Goal: Task Accomplishment & Management: Use online tool/utility

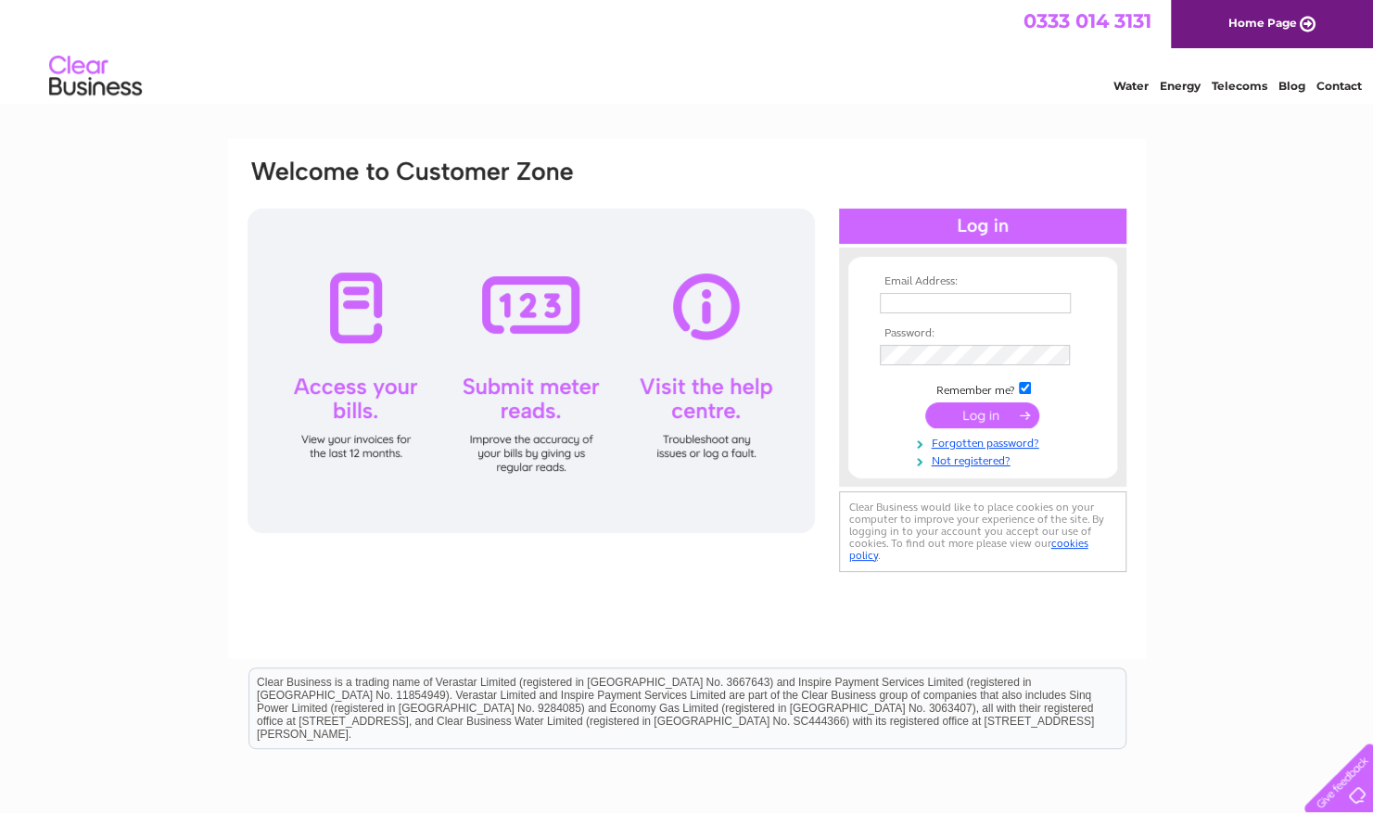
type input "GTS.Utilities@gallifordtry.co.uk"
click at [964, 419] on input "submit" at bounding box center [982, 415] width 114 height 26
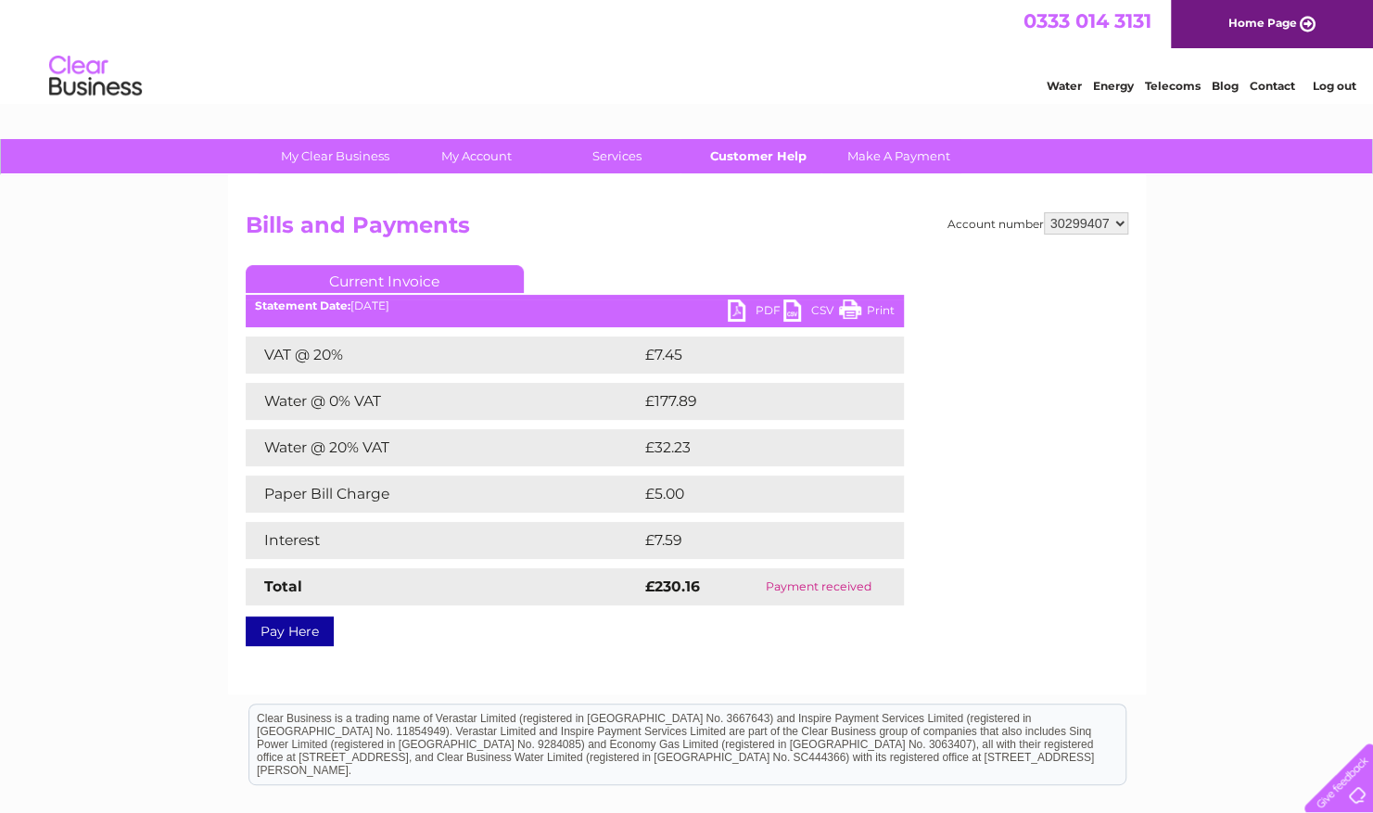
click at [775, 158] on link "Customer Help" at bounding box center [757, 156] width 153 height 34
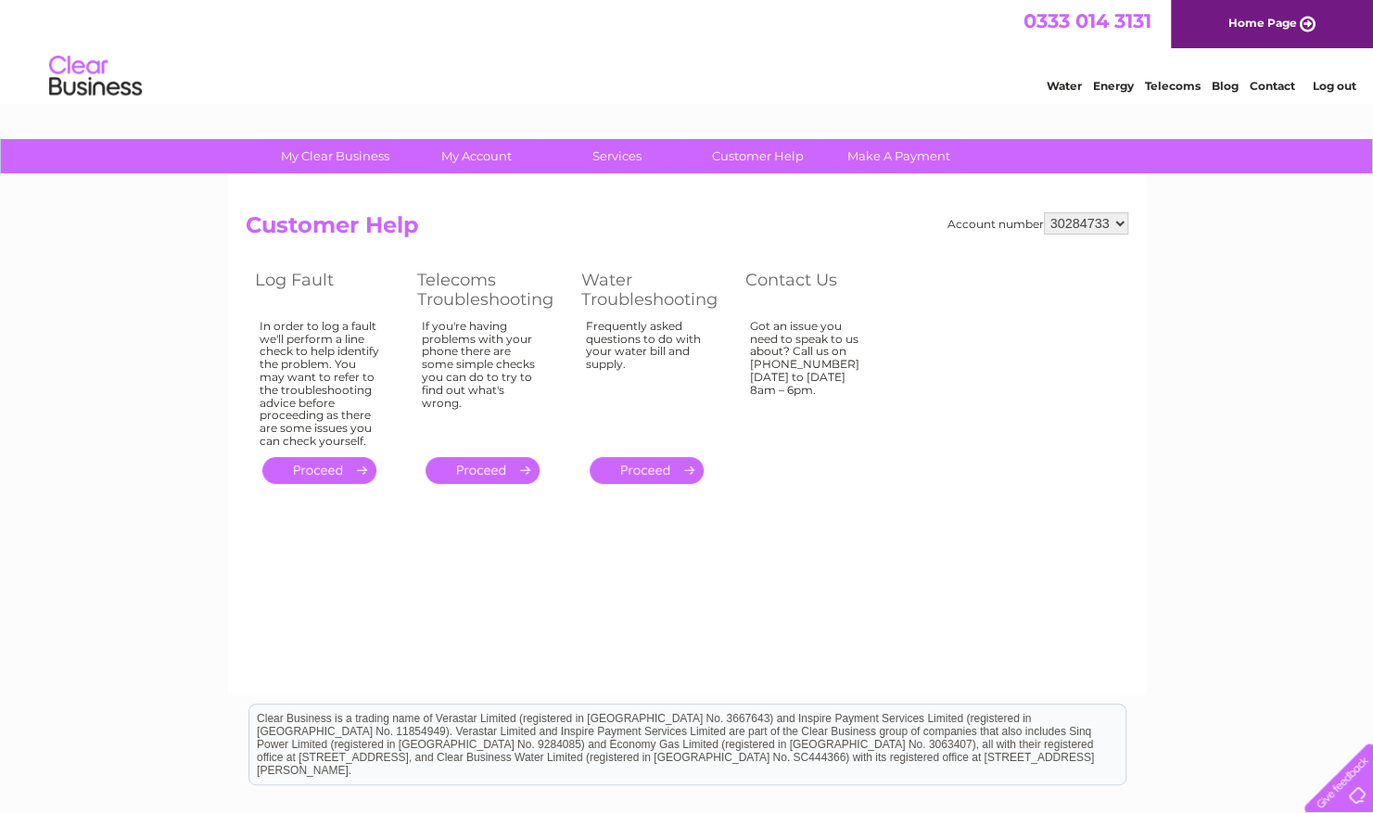
click at [793, 285] on th "Contact Us" at bounding box center [817, 289] width 162 height 49
click at [793, 361] on div "Got an issue you need to speak to us about? Call us on 0333 014 3131 Monday to …" at bounding box center [810, 380] width 120 height 120
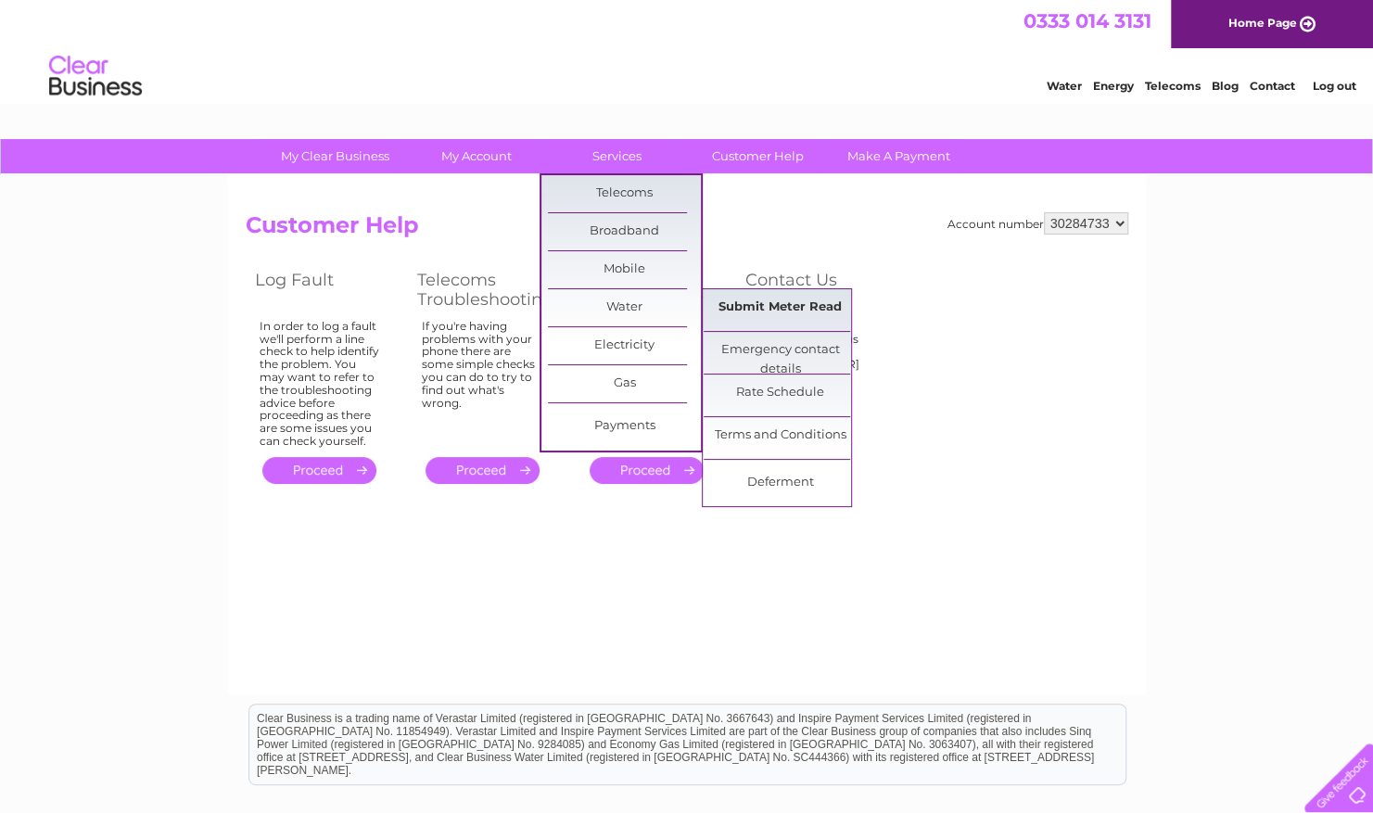
click at [735, 306] on link "Submit Meter Read" at bounding box center [779, 307] width 153 height 37
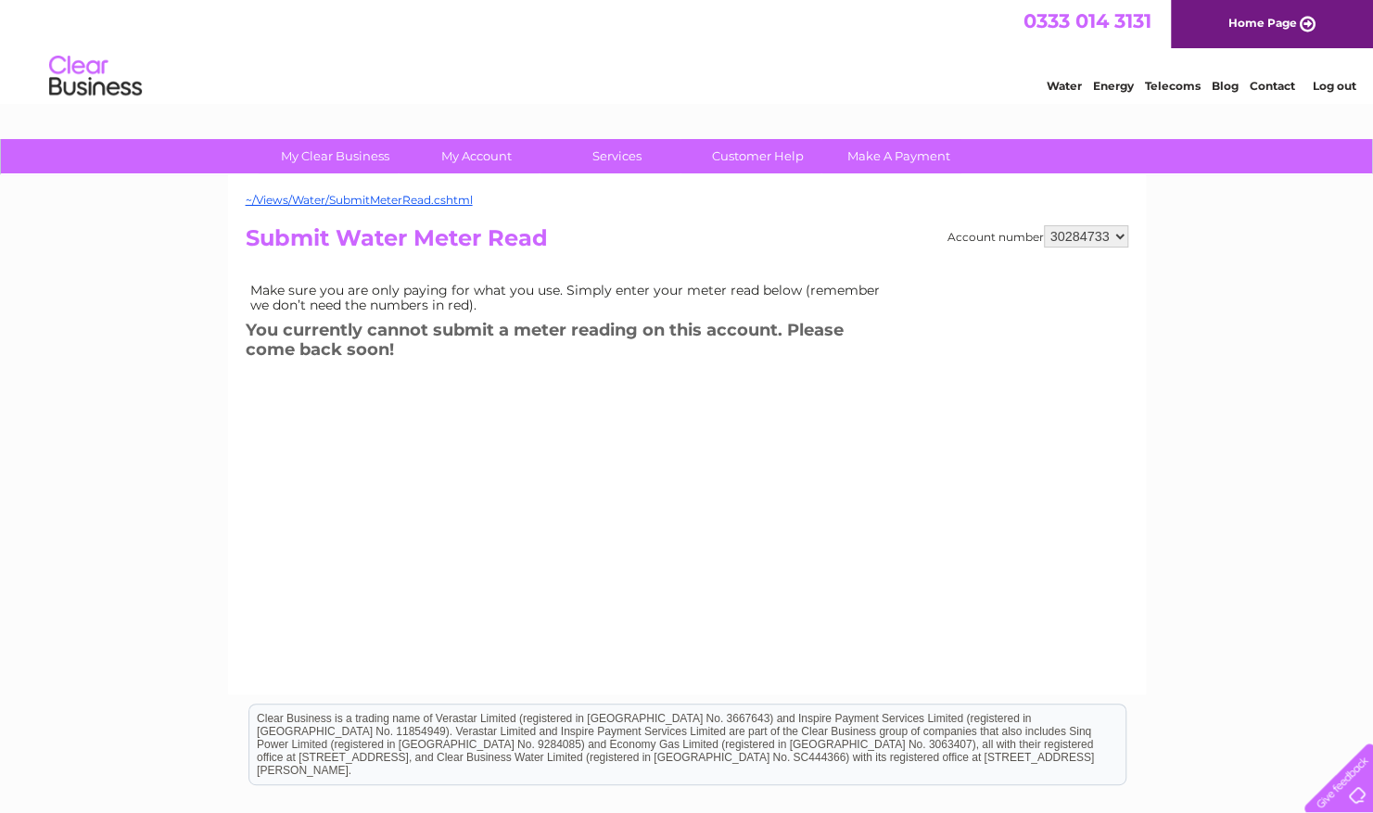
click at [1055, 237] on select "30284733 30299407 30316975 30318947" at bounding box center [1086, 236] width 84 height 22
select select "30299407"
click at [1044, 225] on select "30284733 30299407 30316975 30318947" at bounding box center [1086, 236] width 84 height 22
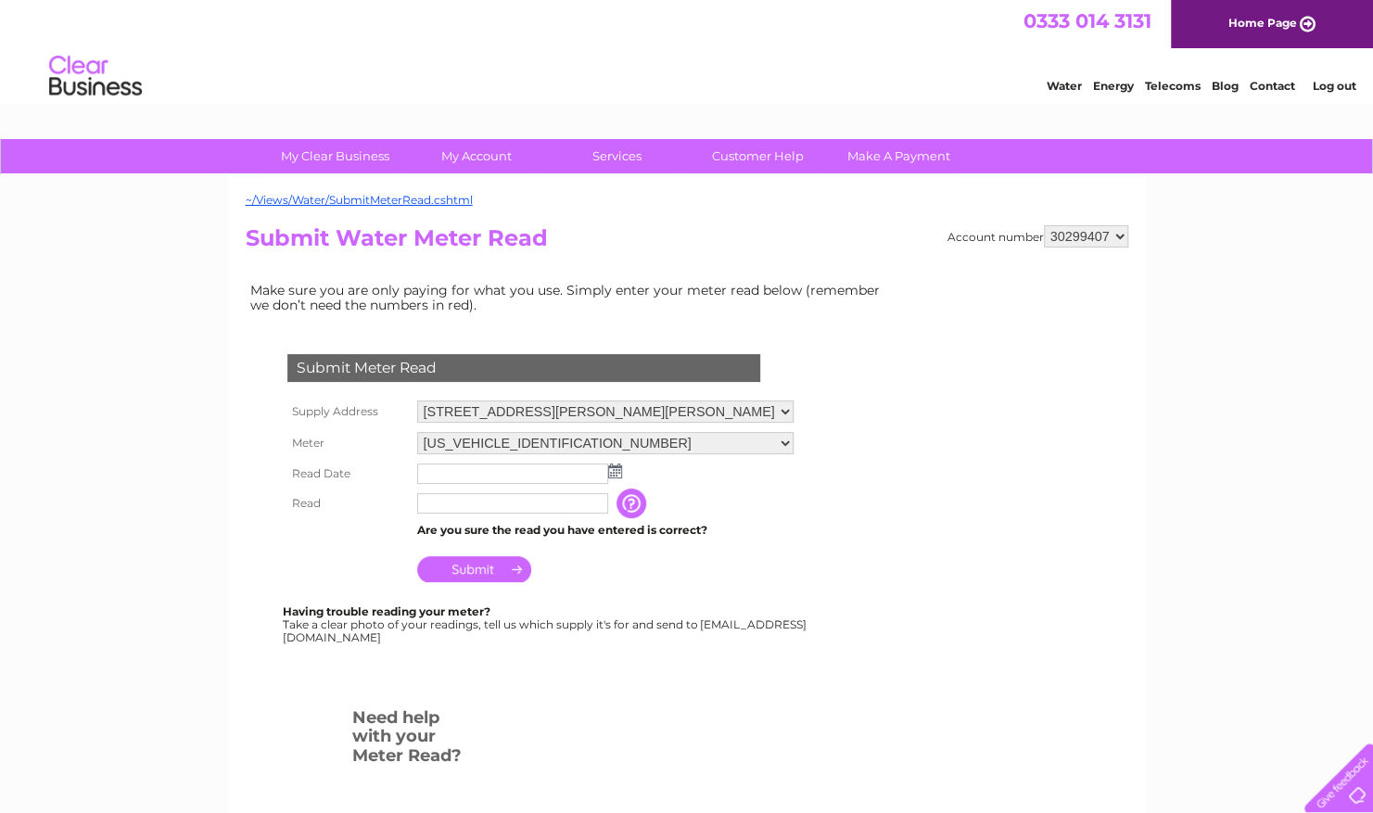
click at [458, 475] on input "text" at bounding box center [512, 473] width 191 height 20
click at [615, 475] on img at bounding box center [617, 471] width 14 height 15
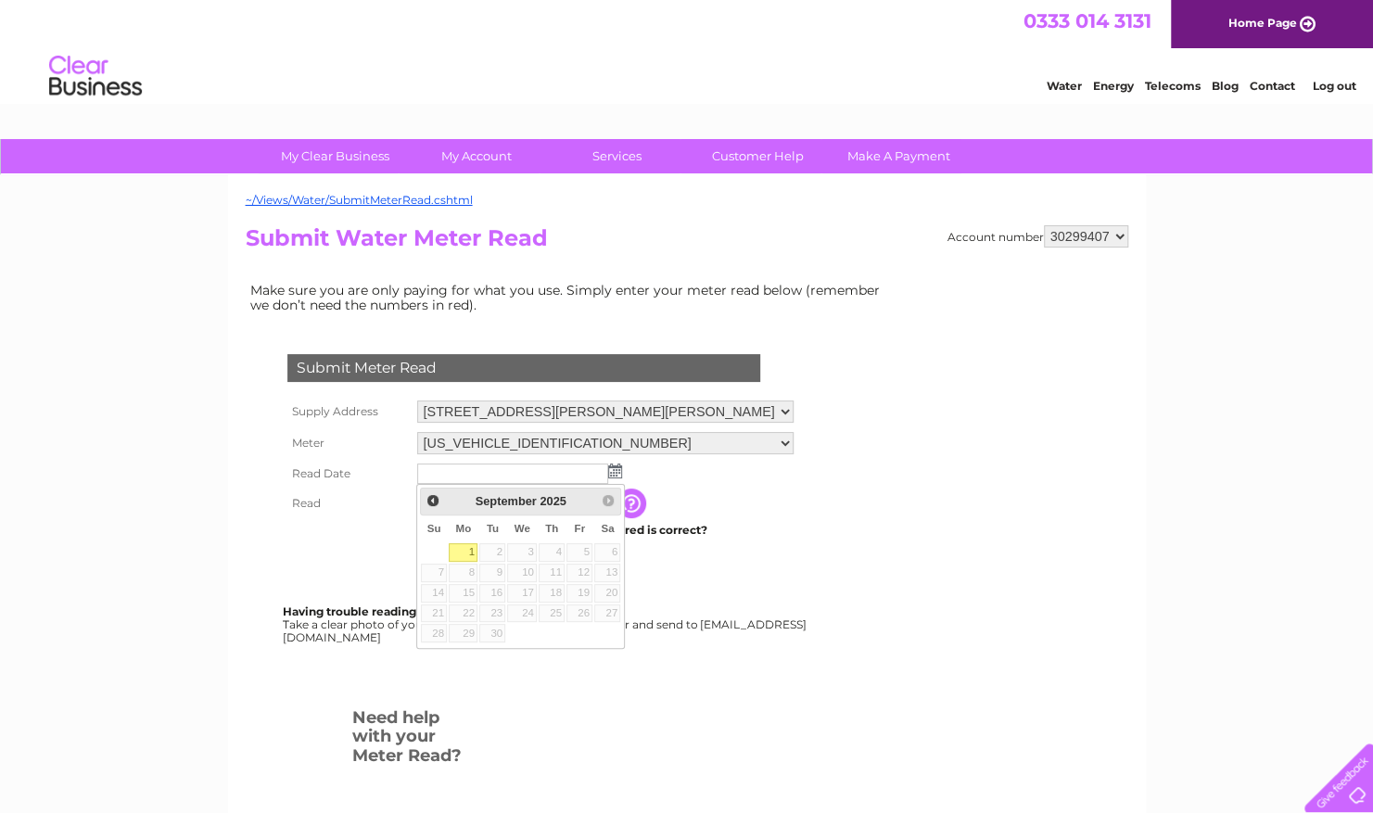
click at [469, 551] on link "1" at bounding box center [463, 552] width 29 height 19
type input "2025/09/01"
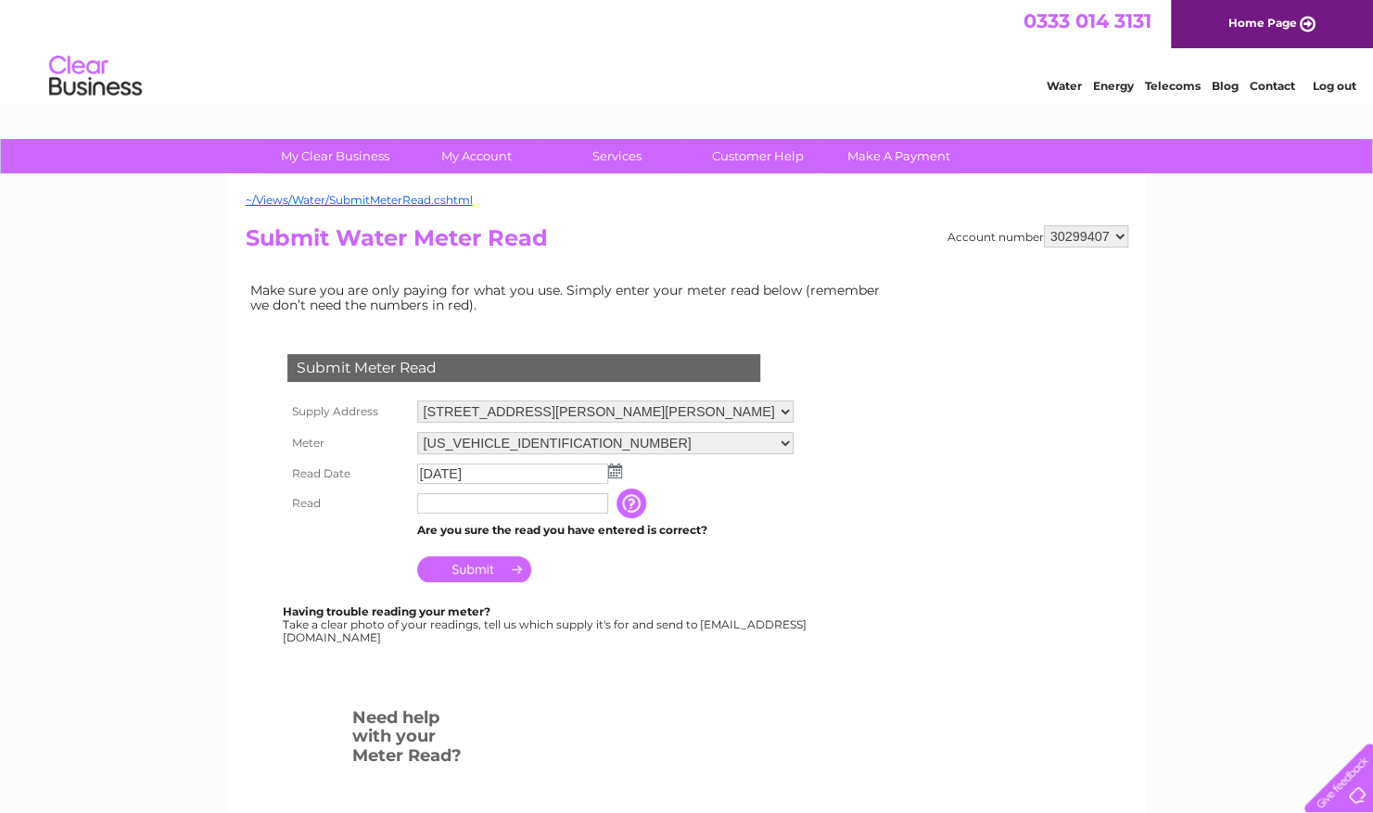
click at [485, 488] on td "2025/09/01" at bounding box center [605, 474] width 386 height 30
click at [487, 497] on input "text" at bounding box center [512, 503] width 191 height 20
type input "4498"
click at [510, 577] on input "Submit" at bounding box center [474, 569] width 114 height 26
